Goal: Task Accomplishment & Management: Complete application form

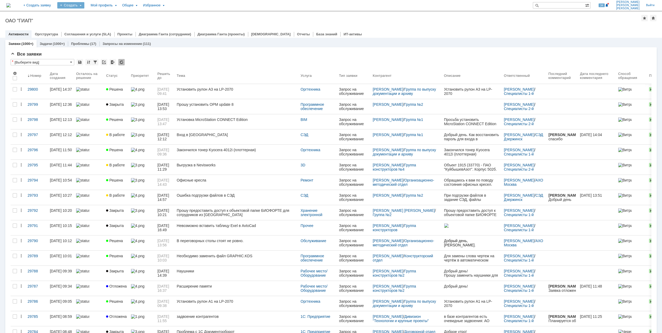
click at [84, 6] on div "Создать" at bounding box center [70, 5] width 27 height 6
click at [99, 33] on link "Заявка" at bounding box center [78, 33] width 40 height 6
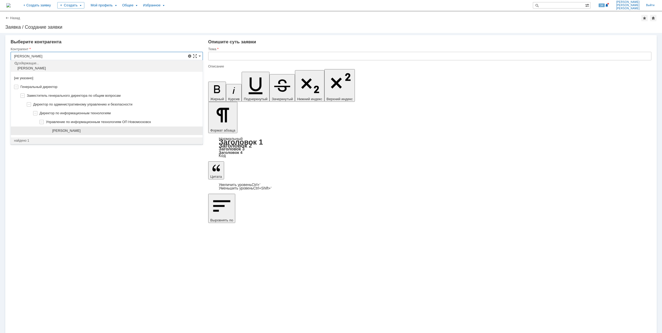
click at [113, 128] on div "[PERSON_NAME]" at bounding box center [107, 130] width 192 height 9
type input "[PERSON_NAME]"
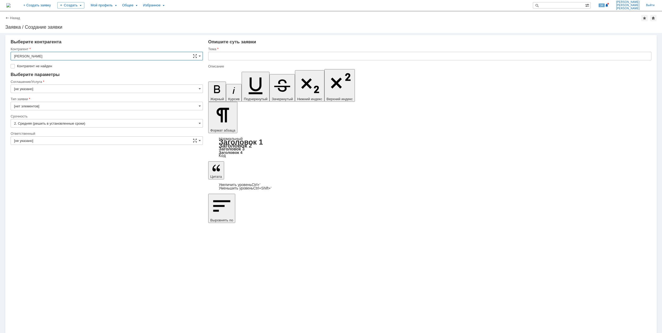
type input "[GEOGRAPHIC_DATA]"
click at [53, 81] on input "[GEOGRAPHIC_DATA]" at bounding box center [107, 80] width 192 height 8
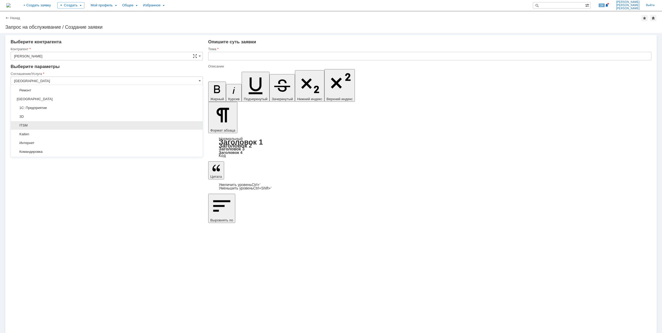
click at [65, 124] on span "ITSM" at bounding box center [107, 125] width 186 height 4
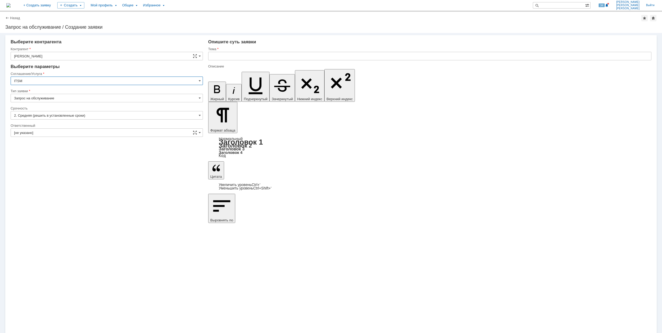
type input "ITSM"
click at [73, 97] on input "Запрос на обслуживание" at bounding box center [107, 98] width 192 height 8
click at [74, 115] on span "Запрос на обслуживание" at bounding box center [107, 116] width 186 height 4
type input "Запрос на обслуживание"
click at [66, 133] on input "[не указано]" at bounding box center [107, 132] width 192 height 8
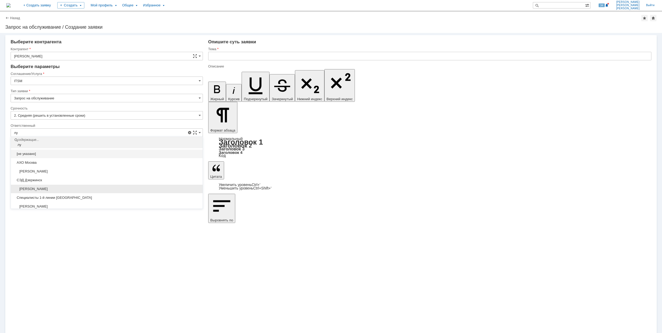
click at [68, 187] on span "[PERSON_NAME]" at bounding box center [107, 189] width 186 height 4
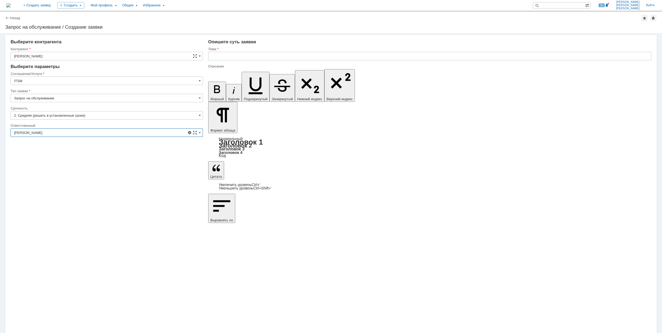
type input "[PERSON_NAME]"
click at [74, 53] on input "[PERSON_NAME]" at bounding box center [107, 56] width 192 height 8
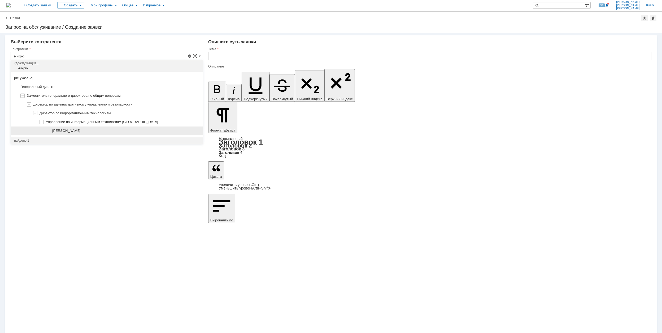
click at [81, 131] on span "[PERSON_NAME]" at bounding box center [66, 130] width 28 height 4
type input "[PERSON_NAME]"
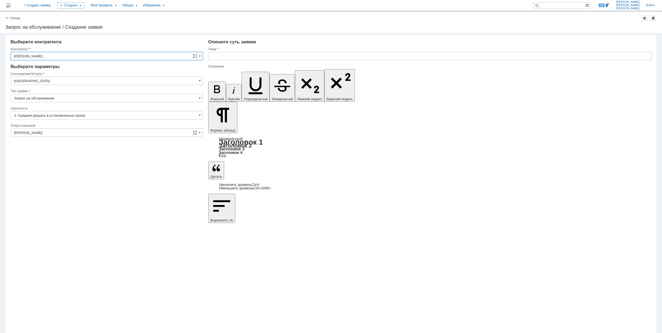
drag, startPoint x: 244, startPoint y: 2329, endPoint x: 267, endPoint y: 2328, distance: 23.4
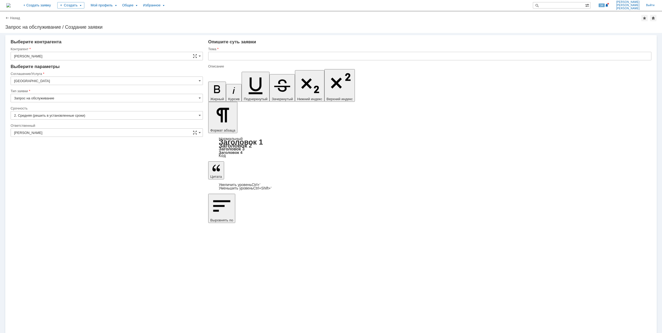
copy div "учётку в ITSM"
click at [246, 55] on input "text" at bounding box center [430, 56] width 444 height 8
click at [222, 55] on input "учётку в ITSM" at bounding box center [430, 56] width 444 height 8
drag, startPoint x: 213, startPoint y: 57, endPoint x: 209, endPoint y: 57, distance: 4.8
click at [209, 57] on input "учётная запись в ITSM" at bounding box center [430, 56] width 444 height 8
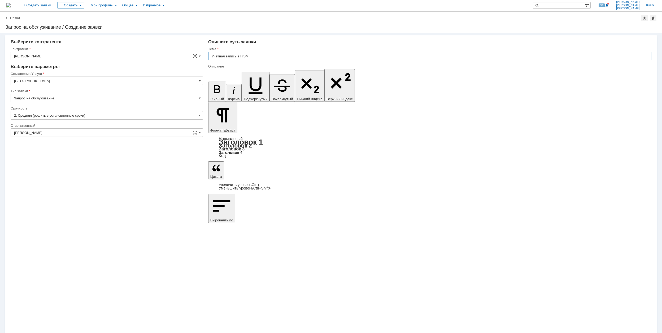
type input "Учётная запись в ITSM"
drag, startPoint x: 269, startPoint y: 2329, endPoint x: 276, endPoint y: 2327, distance: 7.5
drag, startPoint x: 283, startPoint y: 2330, endPoint x: 287, endPoint y: 2330, distance: 3.7
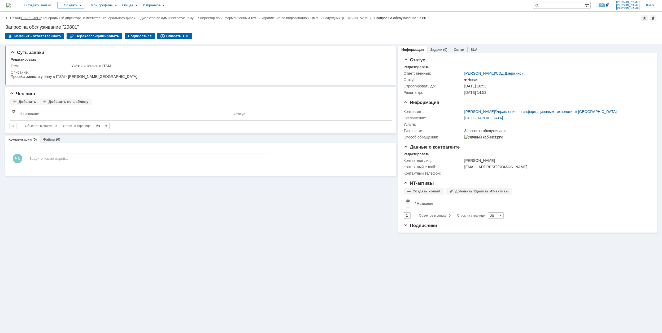
click at [38, 16] on link "ОАО "ГИАП"" at bounding box center [31, 18] width 20 height 4
